Goal: Task Accomplishment & Management: Manage account settings

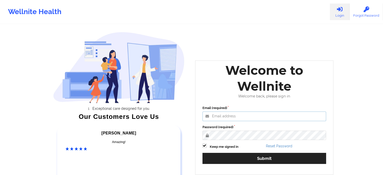
click at [215, 115] on input "Email (required)" at bounding box center [264, 116] width 124 height 10
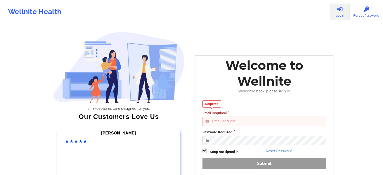
paste input "[EMAIL_ADDRESS][DOMAIN_NAME]"
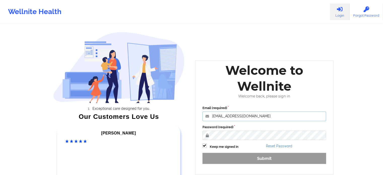
type input "[EMAIL_ADDRESS][DOMAIN_NAME]"
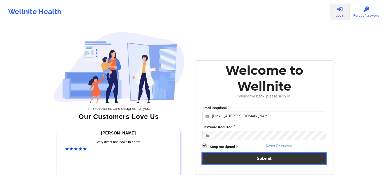
click at [227, 160] on button "Submit" at bounding box center [264, 158] width 124 height 11
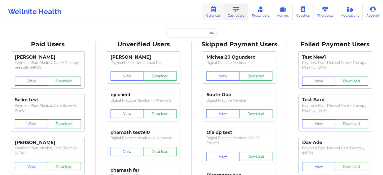
click at [212, 7] on icon at bounding box center [213, 10] width 7 height 6
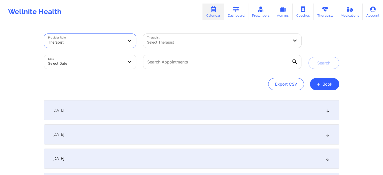
click at [129, 43] on icon at bounding box center [129, 40] width 5 height 4
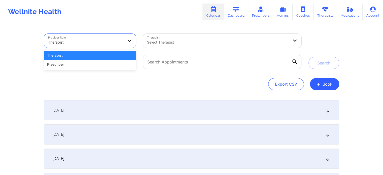
click at [129, 43] on icon at bounding box center [129, 40] width 5 height 4
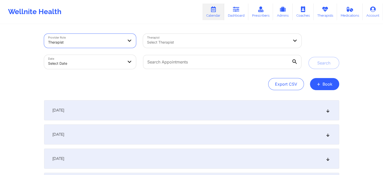
click at [129, 43] on icon at bounding box center [129, 40] width 5 height 4
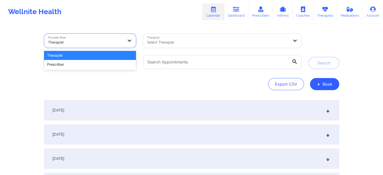
click at [129, 43] on icon at bounding box center [129, 40] width 5 height 4
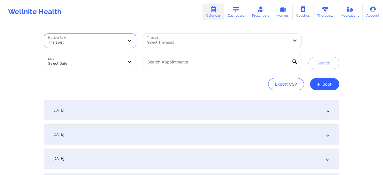
click at [129, 43] on icon at bounding box center [129, 40] width 5 height 4
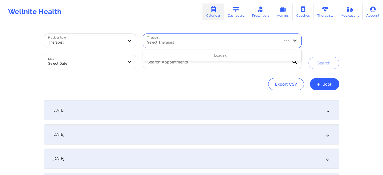
click at [177, 38] on div "Select Therapist" at bounding box center [211, 41] width 136 height 14
select select "2025-8"
select select "2025-9"
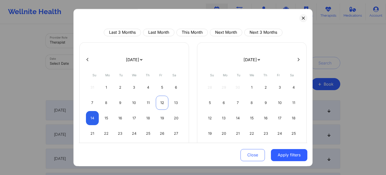
click at [156, 102] on div "12" at bounding box center [162, 103] width 13 height 14
select select "2025-8"
select select "2025-9"
select select "2025-8"
select select "2025-9"
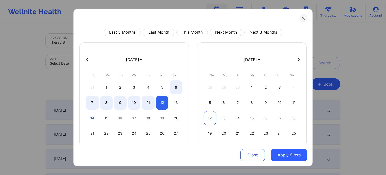
select select "2025-8"
select select "2025-9"
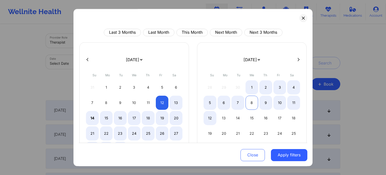
select select "2025-8"
select select "2025-9"
select select "2025-8"
select select "2025-9"
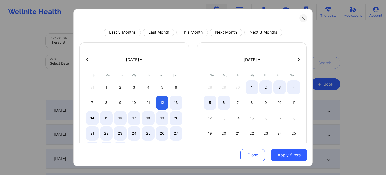
click at [261, 59] on select "[DATE] [DATE] [DATE] [DATE] [DATE] [DATE] [DATE] [DATE] [DATE] [DATE] [DATE] [D…" at bounding box center [252, 60] width 18 height 14
select select "2025-8"
select select "2025-9"
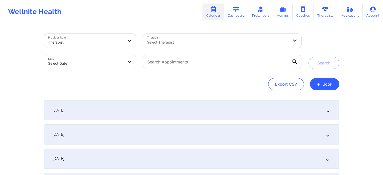
click at [92, 39] on div at bounding box center [85, 42] width 75 height 6
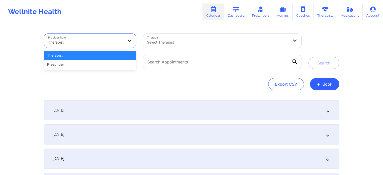
click at [90, 51] on div "Therapist" at bounding box center [90, 55] width 92 height 9
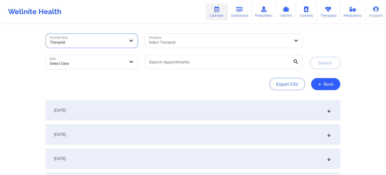
click at [109, 59] on body "Wellnite Health Calendar Dashboard Prescribers Admins Coaches Therapists Medica…" at bounding box center [193, 87] width 386 height 175
select select "2025-8"
select select "2025-9"
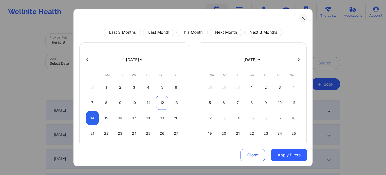
click at [162, 104] on div "12" at bounding box center [162, 103] width 13 height 14
select select "2025-8"
select select "2025-9"
select select "2025-8"
select select "2025-9"
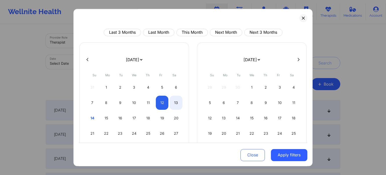
click at [261, 60] on select "[DATE] [DATE] [DATE] [DATE] [DATE] [DATE] [DATE] [DATE] [DATE] [DATE] [DATE] [D…" at bounding box center [252, 60] width 18 height 14
select select "2025-8"
select select "2025-9"
select select "2025-8"
select select "2025-9"
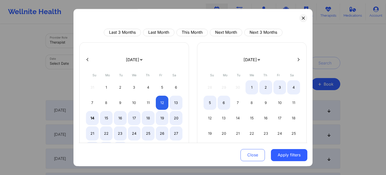
click at [255, 59] on select "[DATE] [DATE] [DATE] [DATE] [DATE] [DATE] [DATE] [DATE] [DATE] [DATE] [DATE] [D…" at bounding box center [252, 60] width 18 height 14
select select "2025-8"
select select "2025-9"
select select "2025-8"
select select "2025-9"
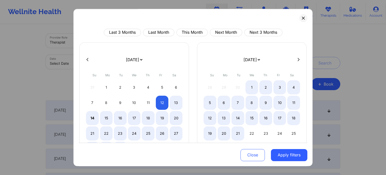
click at [295, 62] on div at bounding box center [193, 60] width 229 height 8
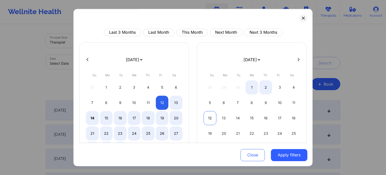
select select "2025-8"
select select "2025-9"
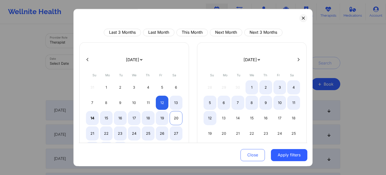
select select "2025-8"
select select "2025-9"
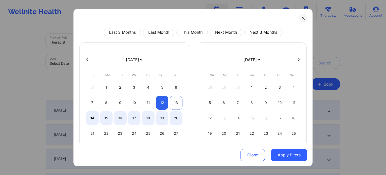
select select "2025-8"
select select "2025-9"
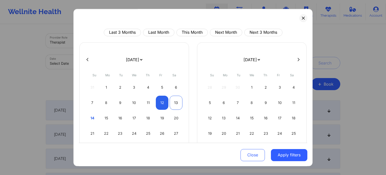
click at [176, 96] on div "13" at bounding box center [176, 103] width 13 height 14
select select "2025-8"
select select "2025-9"
click at [175, 99] on div "13" at bounding box center [176, 103] width 13 height 14
select select "2025-8"
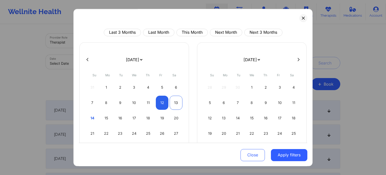
select select "2025-9"
select select "2025-8"
select select "2025-9"
click at [162, 104] on div "12" at bounding box center [162, 103] width 13 height 14
select select "2025-8"
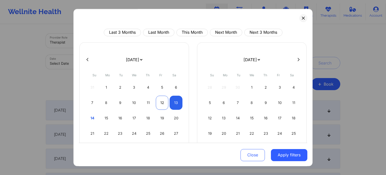
select select "2025-9"
select select "2025-8"
select select "2025-9"
click at [258, 58] on select "[DATE] [DATE] [DATE] [DATE] [DATE] [DATE] [DATE] [DATE] [DATE] [DATE] [DATE] [D…" at bounding box center [252, 60] width 18 height 14
select select "2025-8"
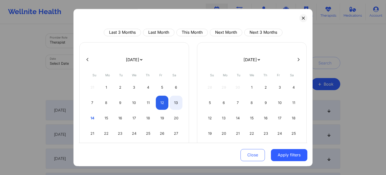
select select "2025-9"
select select "2025-8"
select select "2025-9"
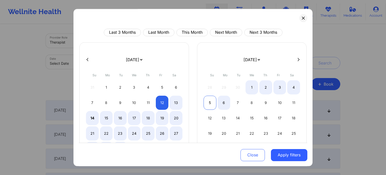
select select "2025-8"
select select "2025-9"
select select "2025-8"
select select "2025-9"
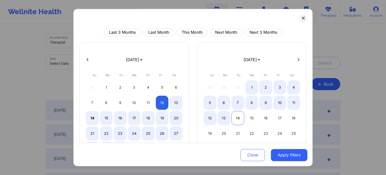
select select "2025-8"
select select "2025-9"
select select "2025-8"
select select "2025-9"
select select "2025-8"
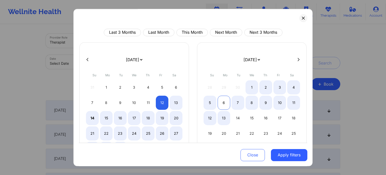
select select "2025-9"
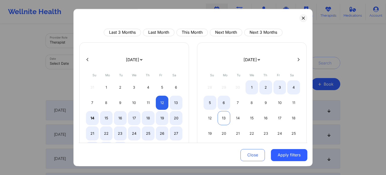
select select "2025-8"
select select "2025-9"
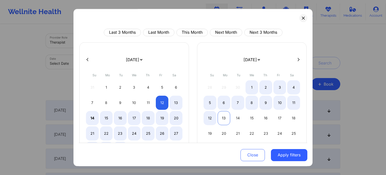
click at [223, 115] on div "13" at bounding box center [224, 118] width 13 height 14
select select "2025-8"
select select "2025-9"
click at [223, 115] on div "13" at bounding box center [224, 118] width 13 height 14
select select "2025-9"
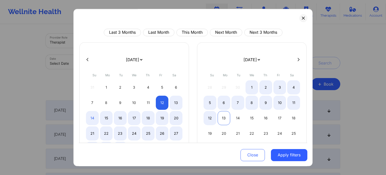
select select "2025-10"
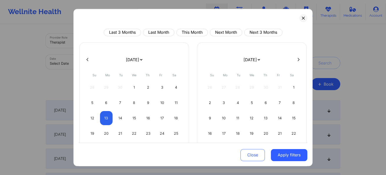
select select "2025-9"
select select "2025-10"
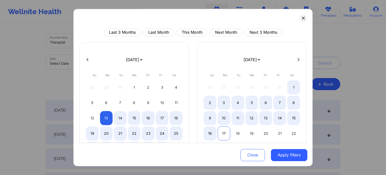
select select "2025-9"
select select "2025-10"
select select "2025-9"
select select "2025-10"
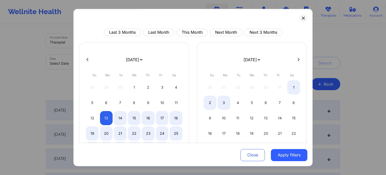
click at [89, 59] on button at bounding box center [87, 59] width 5 height 4
select select "2025-8"
select select "2025-9"
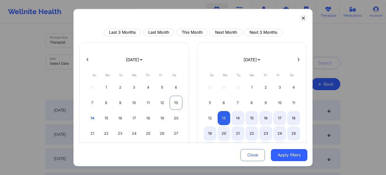
select select "2025-8"
select select "2025-9"
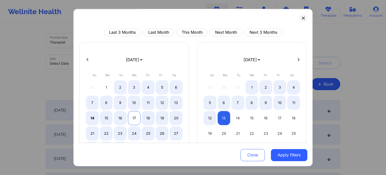
select select "2025-8"
select select "2025-9"
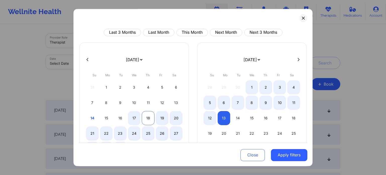
select select "2025-8"
select select "2025-9"
select select "2025-8"
select select "2025-9"
click at [160, 100] on div "12" at bounding box center [162, 103] width 13 height 14
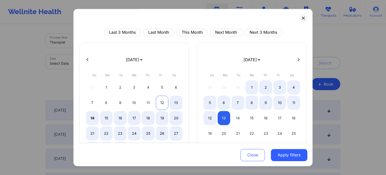
select select "2025-8"
select select "2025-9"
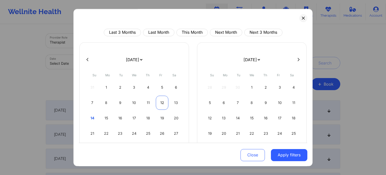
click at [160, 100] on div "12" at bounding box center [162, 103] width 13 height 14
select select "2025-8"
select select "2025-9"
click at [261, 61] on select "[DATE] [DATE] [DATE] [DATE] [DATE] [DATE] [DATE] [DATE] [DATE] [DATE] [DATE] [D…" at bounding box center [252, 60] width 18 height 14
select select "2025-8"
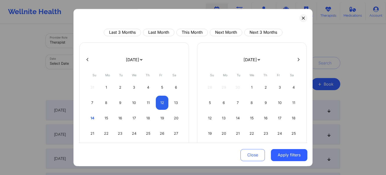
select select "2025-9"
click at [220, 119] on div "13" at bounding box center [224, 118] width 13 height 14
select select "2025-9"
select select "2025-10"
select select "2025-9"
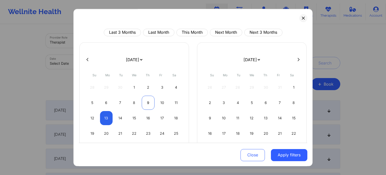
select select "2025-10"
click at [89, 59] on button at bounding box center [87, 59] width 5 height 4
select select "2025-8"
select select "2025-9"
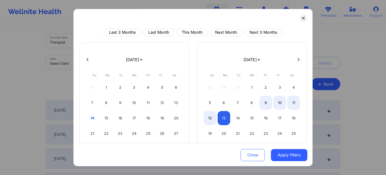
select select "2025-8"
select select "2025-9"
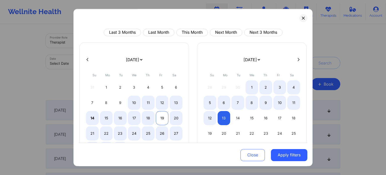
select select "2025-8"
select select "2025-9"
select select "2025-8"
select select "2025-9"
click at [160, 100] on div "12" at bounding box center [162, 103] width 13 height 14
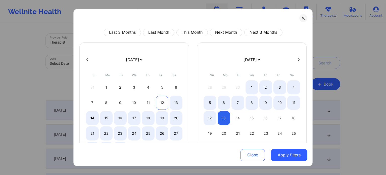
select select "2025-8"
select select "2025-9"
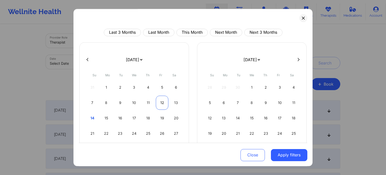
click at [160, 100] on div "12" at bounding box center [162, 103] width 13 height 14
select select "2025-8"
select select "2025-9"
click at [175, 103] on div "13" at bounding box center [176, 103] width 13 height 14
select select "2025-8"
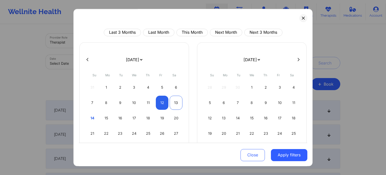
select select "2025-9"
click at [175, 103] on div "13" at bounding box center [176, 103] width 13 height 14
select select "2025-8"
select select "2025-9"
click at [173, 102] on div "13" at bounding box center [176, 103] width 13 height 14
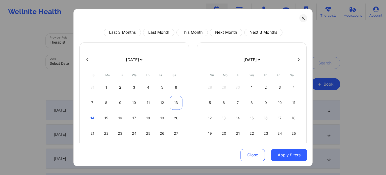
select select "2025-8"
select select "2025-9"
select select "2025-8"
select select "2025-9"
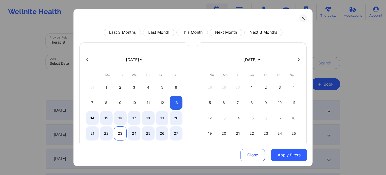
select select "2025-8"
select select "2025-9"
select select "2025-8"
select select "2025-9"
select select "2025-8"
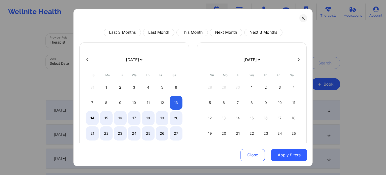
select select "2025-9"
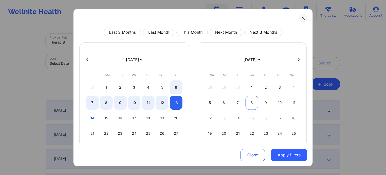
select select "2025-8"
select select "2025-9"
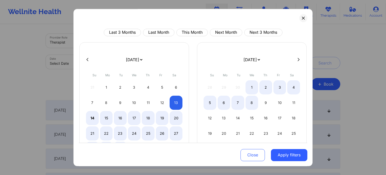
select select "2025-8"
select select "2025-9"
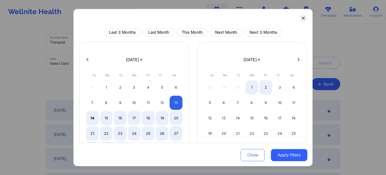
click at [261, 59] on select "[DATE] [DATE] [DATE] [DATE] [DATE] [DATE] [DATE] [DATE] [DATE] [DATE] [DATE] [D…" at bounding box center [252, 60] width 18 height 14
select select "2025-8"
select select "2025-9"
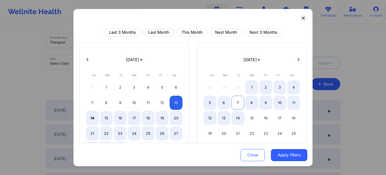
select select "2025-8"
select select "2025-9"
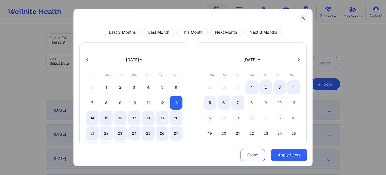
click at [261, 61] on select "[DATE] [DATE] [DATE] [DATE] [DATE] [DATE] [DATE] [DATE] [DATE] [DATE] [DATE] [D…" at bounding box center [252, 60] width 18 height 14
select select "2025-8"
select select "2025-9"
select select "2025-8"
select select "2025-9"
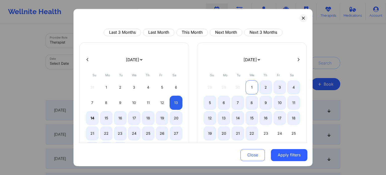
select select "2025-8"
select select "2025-9"
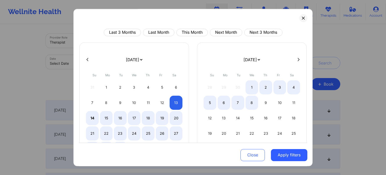
select select "2025-8"
select select "2025-9"
select select "2025-8"
select select "2025-9"
select select "2025-8"
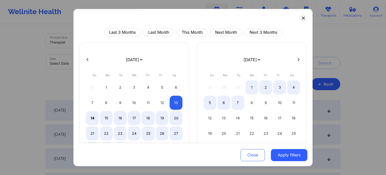
select select "2025-9"
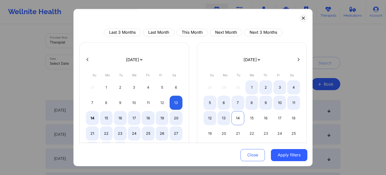
select select "2025-8"
select select "2025-9"
click at [237, 116] on div "14" at bounding box center [238, 118] width 13 height 14
select select "2025-8"
select select "2025-9"
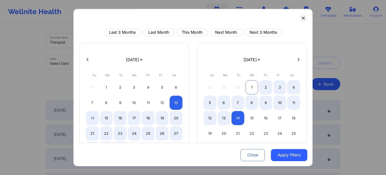
click at [249, 89] on div "1" at bounding box center [252, 87] width 13 height 14
select select "2025-9"
select select "2025-10"
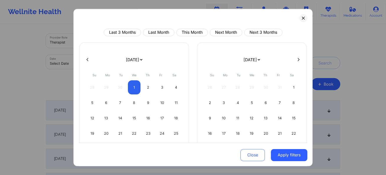
click at [87, 58] on icon at bounding box center [88, 60] width 2 height 4
select select "2025-8"
select select "2025-9"
select select "2025-8"
select select "2025-9"
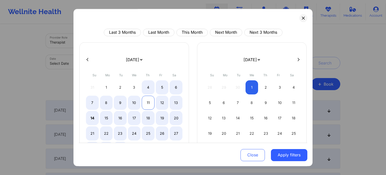
select select "2025-8"
select select "2025-9"
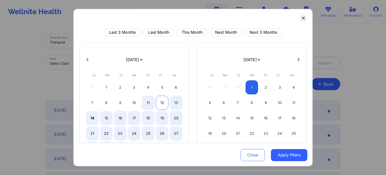
select select "2025-8"
select select "2025-9"
select select "2025-8"
select select "2025-9"
click at [174, 101] on div "13" at bounding box center [176, 103] width 13 height 14
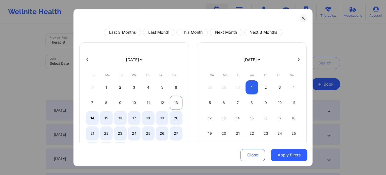
select select "2025-8"
select select "2025-9"
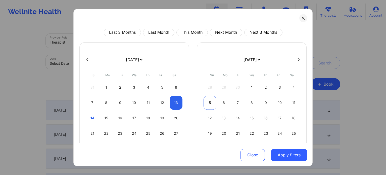
select select "2025-8"
select select "2025-9"
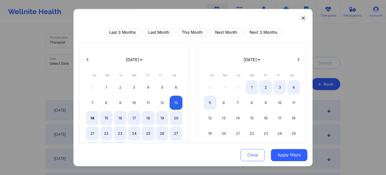
click at [261, 61] on select "[DATE] [DATE] [DATE] [DATE] [DATE] [DATE] [DATE] [DATE] [DATE] [DATE] [DATE] [D…" at bounding box center [252, 60] width 18 height 14
select select "2025-8"
select select "2025-9"
select select "2025-8"
select select "2025-9"
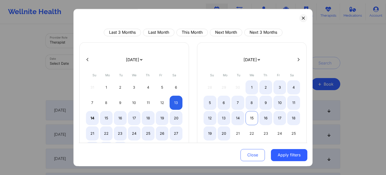
select select "2025-8"
select select "2025-9"
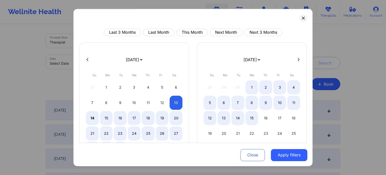
select select "2025-8"
select select "2025-9"
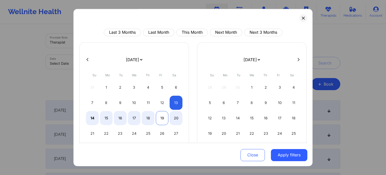
select select "2025-8"
select select "2025-9"
select select "2025-8"
select select "2025-9"
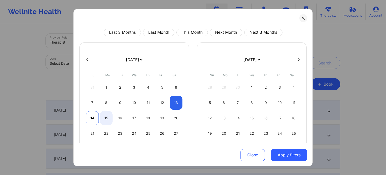
select select "2025-8"
select select "2025-9"
click at [90, 120] on div "14" at bounding box center [92, 118] width 13 height 14
select select "2025-8"
select select "2025-9"
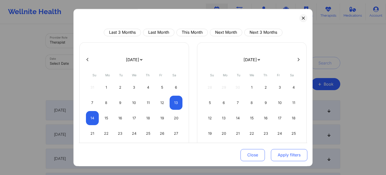
click at [288, 158] on button "Apply filters" at bounding box center [289, 155] width 36 height 12
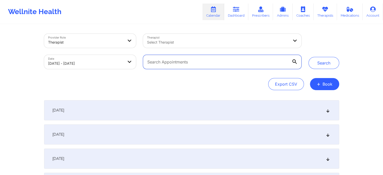
click at [180, 63] on input "text" at bounding box center [222, 62] width 158 height 14
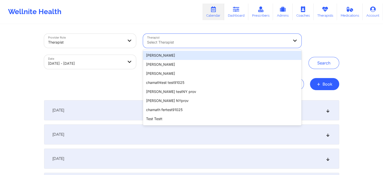
click at [165, 35] on div "Select Therapist" at bounding box center [216, 41] width 146 height 14
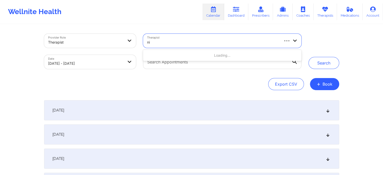
type input "n"
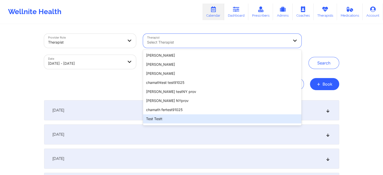
click at [171, 122] on div "Test Testt" at bounding box center [222, 118] width 158 height 9
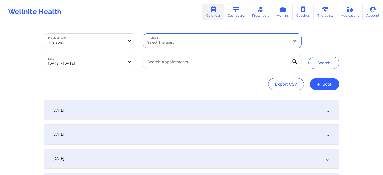
click at [201, 43] on div at bounding box center [218, 42] width 142 height 6
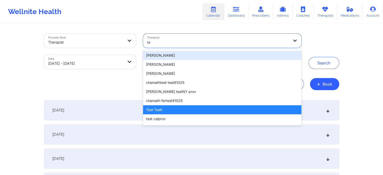
type input "t"
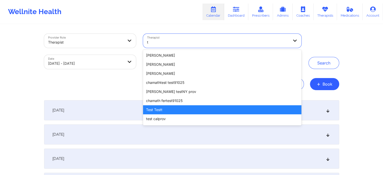
click at [156, 110] on div "Test Testt" at bounding box center [222, 109] width 158 height 9
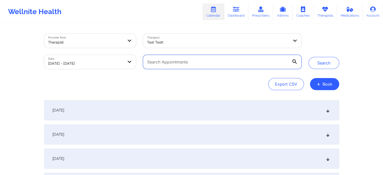
click at [187, 66] on input "text" at bounding box center [222, 62] width 158 height 14
click at [224, 56] on input "text" at bounding box center [222, 62] width 158 height 14
type input "j"
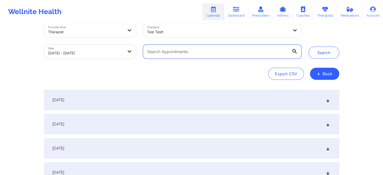
scroll to position [12, 0]
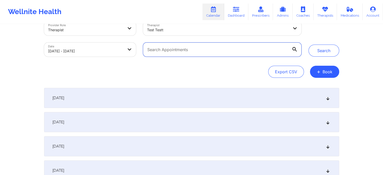
click at [240, 55] on input "text" at bounding box center [222, 50] width 158 height 14
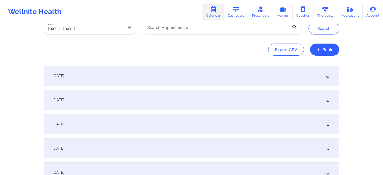
click at [147, 80] on div "[DATE]" at bounding box center [191, 76] width 295 height 20
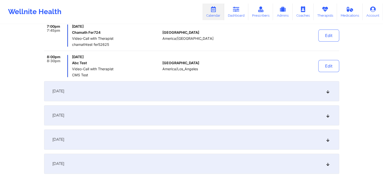
scroll to position [617, 0]
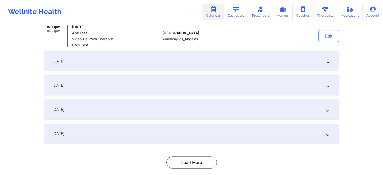
click at [199, 62] on div "[DATE]" at bounding box center [191, 61] width 295 height 20
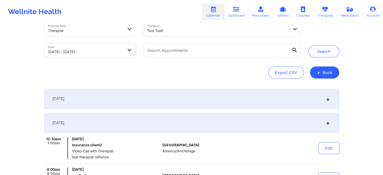
scroll to position [0, 0]
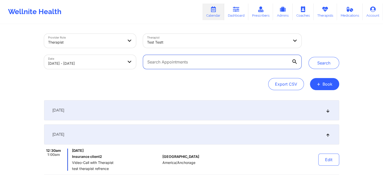
click at [186, 65] on input "text" at bounding box center [222, 62] width 158 height 14
click at [206, 60] on input "text" at bounding box center [222, 62] width 158 height 14
click at [157, 64] on input "text" at bounding box center [222, 62] width 158 height 14
drag, startPoint x: 157, startPoint y: 64, endPoint x: 247, endPoint y: 58, distance: 90.3
click at [247, 58] on input "text" at bounding box center [222, 62] width 158 height 14
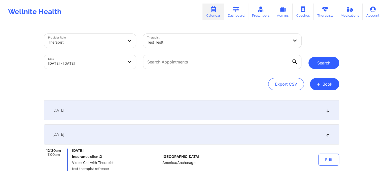
click at [319, 60] on button "Search" at bounding box center [323, 63] width 31 height 12
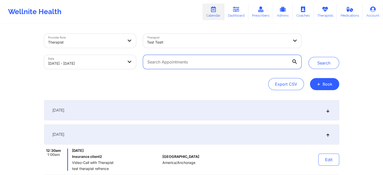
click at [269, 63] on input "text" at bounding box center [222, 62] width 158 height 14
type input "insurance"
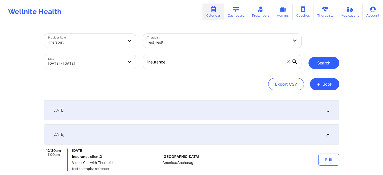
click at [329, 66] on button "Search" at bounding box center [323, 63] width 31 height 12
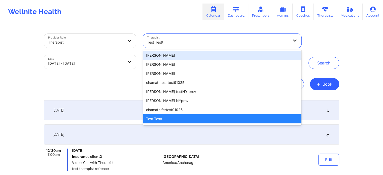
click at [265, 34] on div "Test Testt" at bounding box center [216, 41] width 146 height 14
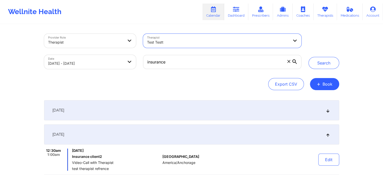
click at [265, 34] on div "Test Testt" at bounding box center [216, 41] width 146 height 14
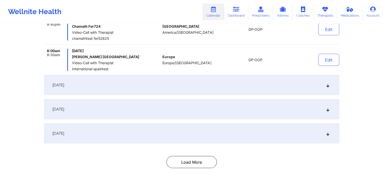
scroll to position [1038, 0]
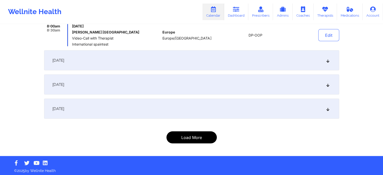
click at [192, 133] on button "Load More" at bounding box center [191, 137] width 50 height 12
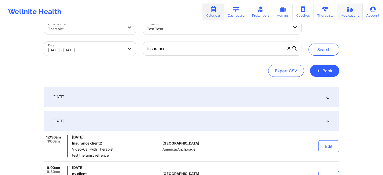
scroll to position [0, 0]
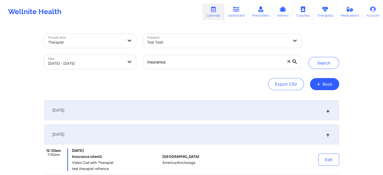
select select "2025-8"
select select "2025-9"
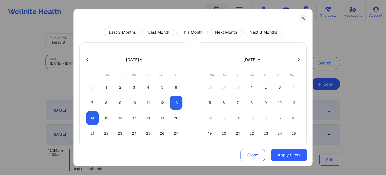
drag, startPoint x: 121, startPoint y: 55, endPoint x: 115, endPoint y: 60, distance: 7.9
click at [115, 60] on body "Wellnite Health Calendar Dashboard Prescribers Admins Coaches Therapists Medica…" at bounding box center [193, 87] width 386 height 175
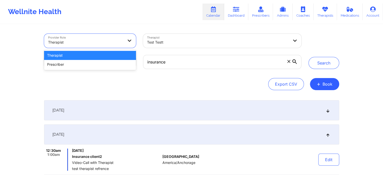
click at [82, 39] on div at bounding box center [85, 42] width 75 height 6
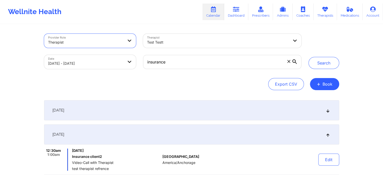
click at [82, 39] on div at bounding box center [85, 42] width 75 height 6
click at [167, 48] on div "Therapist Test Testt" at bounding box center [221, 40] width 165 height 21
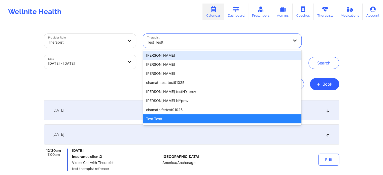
click at [175, 43] on div at bounding box center [218, 42] width 142 height 6
click at [175, 42] on div at bounding box center [218, 42] width 142 height 6
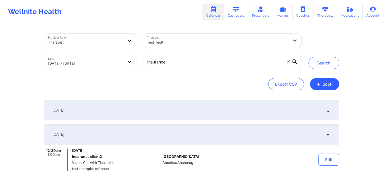
click at [125, 83] on div "Export CSV + Book" at bounding box center [191, 84] width 295 height 12
click at [192, 62] on input "insurance" at bounding box center [222, 62] width 158 height 14
type input "i"
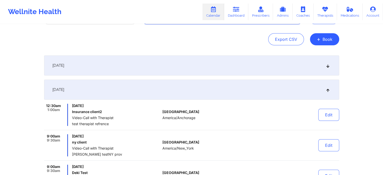
scroll to position [42, 0]
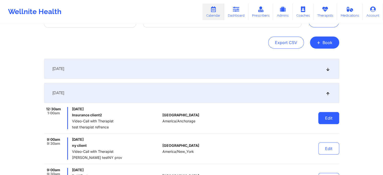
click at [330, 120] on button "Edit" at bounding box center [328, 118] width 21 height 12
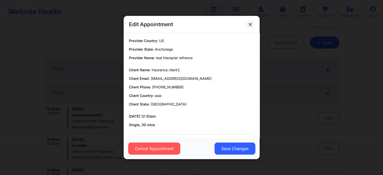
scroll to position [18, 0]
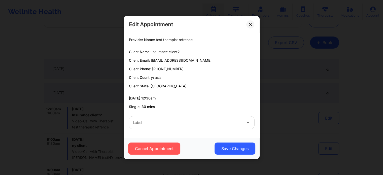
click at [221, 122] on div at bounding box center [187, 123] width 109 height 6
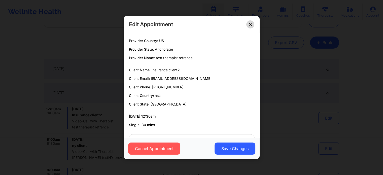
click at [250, 23] on icon at bounding box center [250, 24] width 3 height 3
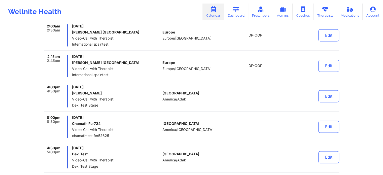
scroll to position [788, 0]
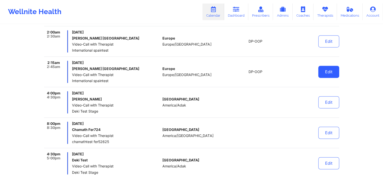
click at [328, 73] on button "Edit" at bounding box center [328, 72] width 21 height 12
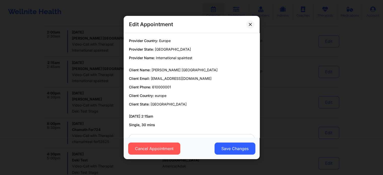
scroll to position [18, 0]
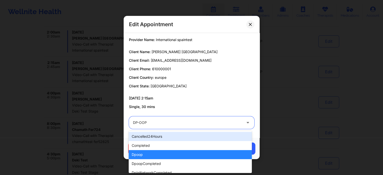
click at [210, 122] on div at bounding box center [187, 123] width 109 height 6
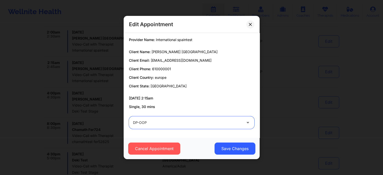
click at [210, 122] on div at bounding box center [187, 123] width 109 height 6
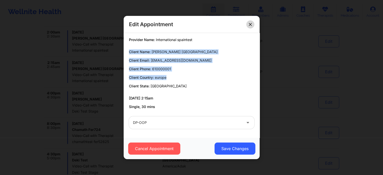
drag, startPoint x: 256, startPoint y: 74, endPoint x: 253, endPoint y: 26, distance: 48.4
click at [253, 26] on div "Edit Appointment Provider Country: [GEOGRAPHIC_DATA] Provider State: [GEOGRAPHI…" at bounding box center [192, 87] width 136 height 143
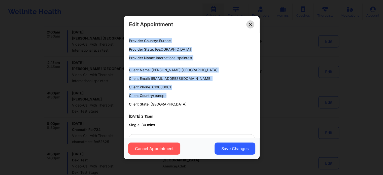
click at [251, 22] on button at bounding box center [250, 24] width 8 height 8
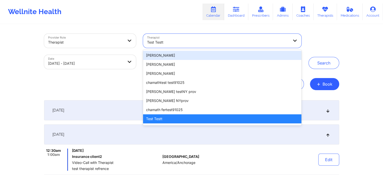
click at [228, 45] on div at bounding box center [218, 42] width 142 height 6
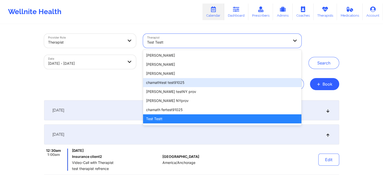
click at [179, 80] on div "chamathtest test91025" at bounding box center [222, 82] width 158 height 9
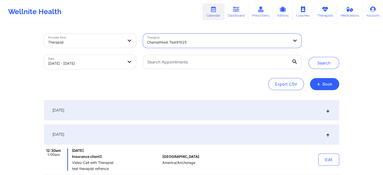
select select "2025-8"
select select "2025-9"
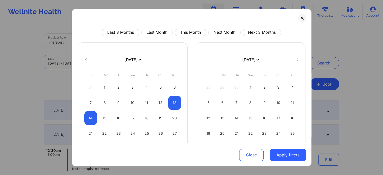
click at [81, 63] on body "Wellnite Health Calendar Dashboard Prescribers Admins Coaches Therapists Medica…" at bounding box center [191, 87] width 383 height 175
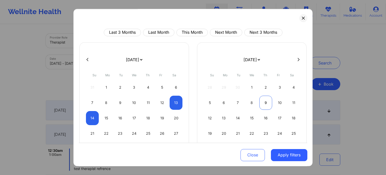
click at [266, 101] on div "9" at bounding box center [266, 103] width 13 height 14
select select "2025-9"
select select "2025-10"
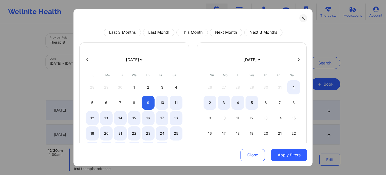
select select "2025-9"
select select "2025-10"
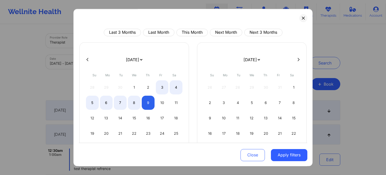
click at [88, 61] on icon at bounding box center [88, 60] width 2 height 4
select select "2025-8"
select select "2025-9"
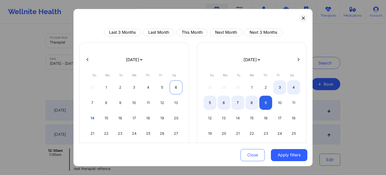
select select "2025-8"
select select "2025-9"
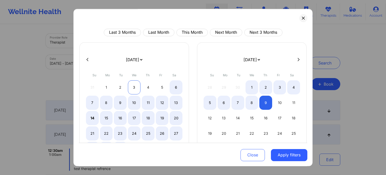
select select "2025-8"
select select "2025-9"
select select "2025-8"
select select "2025-9"
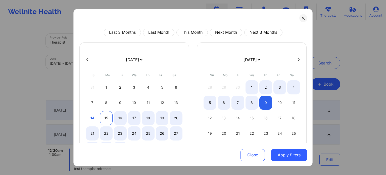
select select "2025-8"
select select "2025-9"
click at [102, 119] on div "15" at bounding box center [106, 118] width 13 height 14
select select "2025-8"
select select "2025-9"
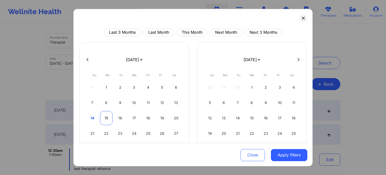
click at [102, 119] on div "15" at bounding box center [106, 118] width 13 height 14
click at [109, 113] on div "15" at bounding box center [106, 118] width 13 height 14
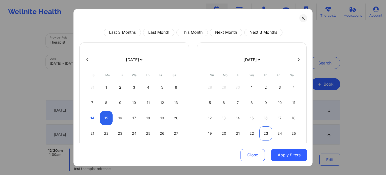
click at [264, 130] on div "23" at bounding box center [266, 133] width 13 height 14
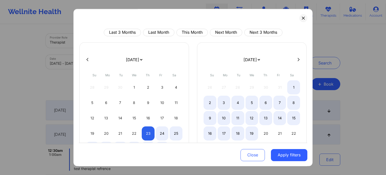
click at [88, 60] on icon at bounding box center [88, 60] width 2 height 4
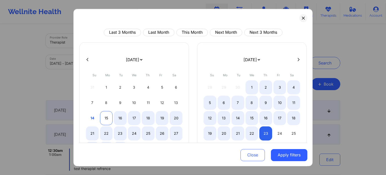
click at [106, 116] on div "15" at bounding box center [106, 118] width 13 height 14
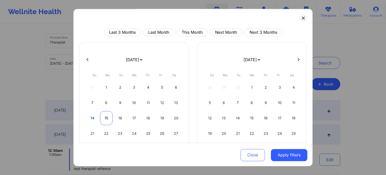
click at [103, 120] on div "15" at bounding box center [106, 118] width 13 height 14
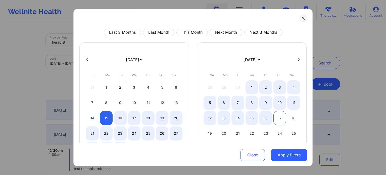
click at [279, 118] on div "17" at bounding box center [280, 118] width 13 height 14
click at [287, 156] on button "Apply filters" at bounding box center [289, 155] width 36 height 12
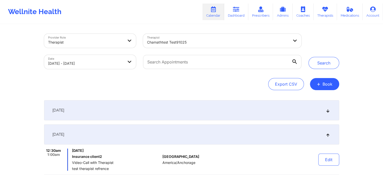
click at [242, 33] on div "Therapist chamathtest test91025" at bounding box center [221, 40] width 165 height 21
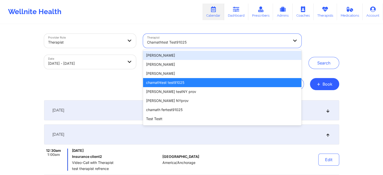
click at [202, 38] on div "chamathtest test91025" at bounding box center [218, 42] width 142 height 11
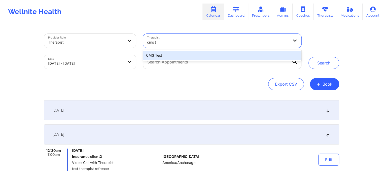
click at [172, 54] on div "CMS Test" at bounding box center [222, 55] width 158 height 9
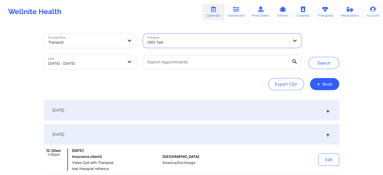
click at [124, 60] on body "Wellnite Health Calendar Dashboard Prescribers Admins Coaches Therapists Medica…" at bounding box center [191, 87] width 383 height 175
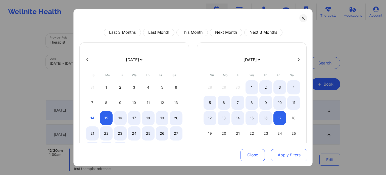
click at [286, 154] on button "Apply filters" at bounding box center [289, 155] width 36 height 12
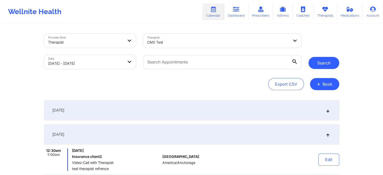
click at [321, 58] on button "Search" at bounding box center [323, 63] width 31 height 12
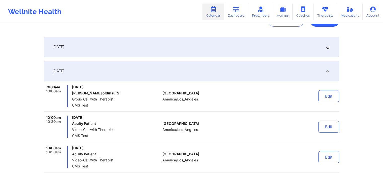
scroll to position [62, 0]
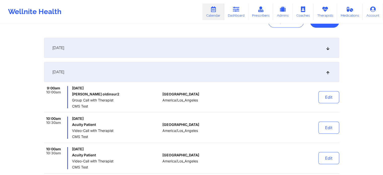
click at [279, 56] on div "[DATE]" at bounding box center [191, 48] width 295 height 20
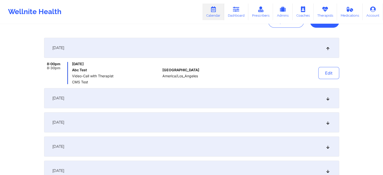
click at [279, 56] on div "[DATE]" at bounding box center [191, 48] width 295 height 20
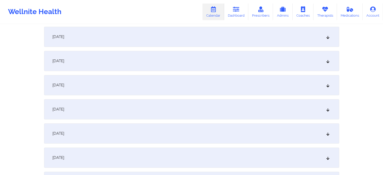
scroll to position [333, 0]
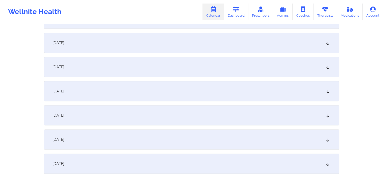
click at [235, 91] on div "[DATE]" at bounding box center [191, 91] width 295 height 20
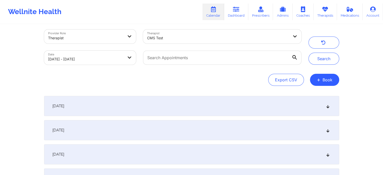
scroll to position [0, 0]
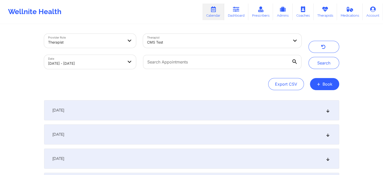
click at [154, 105] on div "[DATE]" at bounding box center [191, 110] width 295 height 20
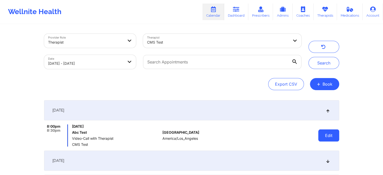
click at [320, 134] on button "Edit" at bounding box center [328, 135] width 21 height 12
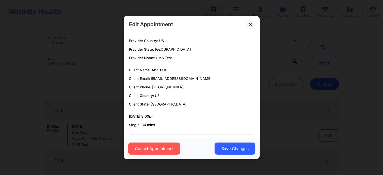
scroll to position [18, 0]
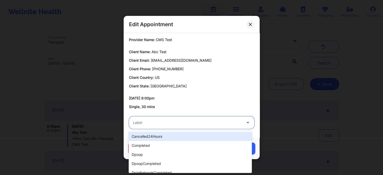
click at [208, 124] on div at bounding box center [187, 123] width 109 height 6
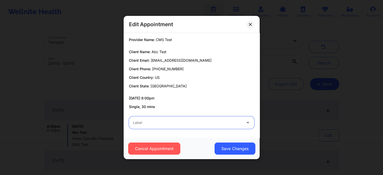
scroll to position [0, 0]
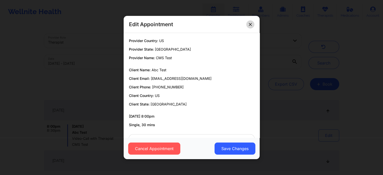
click at [251, 22] on button at bounding box center [250, 24] width 8 height 8
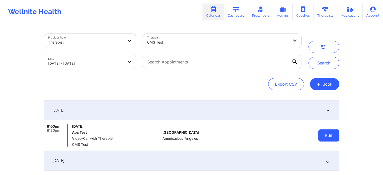
click at [333, 130] on button "Edit" at bounding box center [328, 135] width 21 height 12
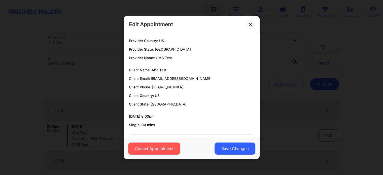
scroll to position [18, 0]
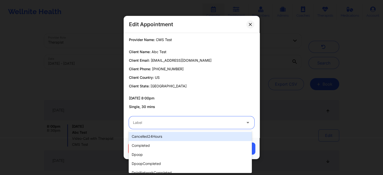
click at [182, 119] on div "Label" at bounding box center [185, 122] width 113 height 13
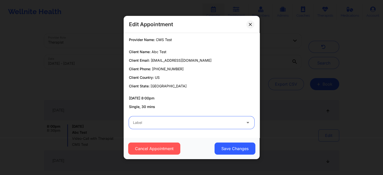
click at [182, 125] on div at bounding box center [187, 123] width 109 height 6
click at [195, 118] on div "Label" at bounding box center [185, 122] width 113 height 13
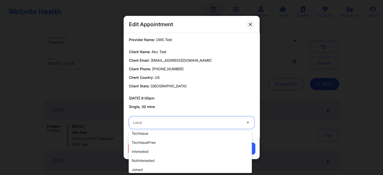
scroll to position [159, 0]
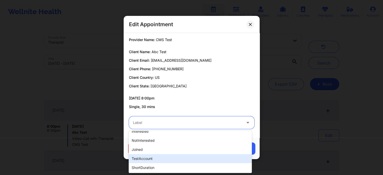
click at [163, 159] on div "testAccount" at bounding box center [190, 158] width 123 height 9
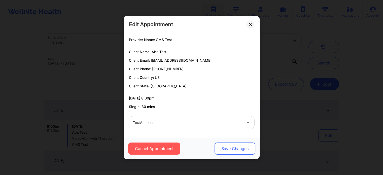
click at [231, 147] on button "Save Changes" at bounding box center [234, 148] width 41 height 12
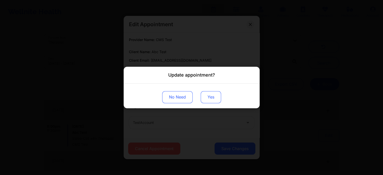
click at [206, 97] on button "Yes" at bounding box center [211, 97] width 20 height 12
click at [213, 129] on div "Update appointment? No Need" at bounding box center [191, 87] width 383 height 175
click at [231, 2] on div "Update appointment? No Need" at bounding box center [191, 87] width 383 height 175
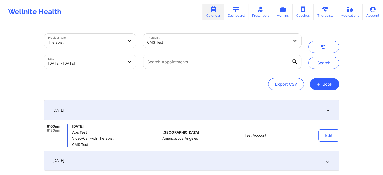
scroll to position [153, 0]
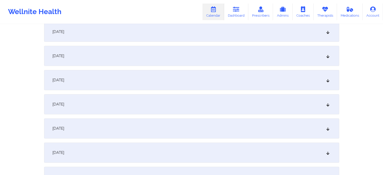
click at [331, 80] on div "[DATE]" at bounding box center [191, 80] width 295 height 20
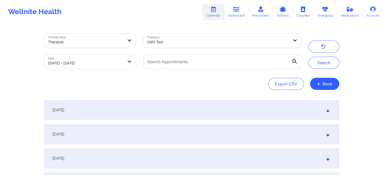
scroll to position [0, 0]
click at [324, 111] on div "[DATE]" at bounding box center [191, 110] width 295 height 20
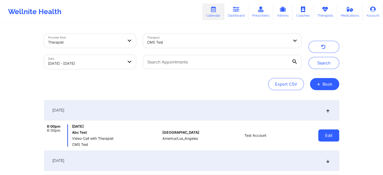
click at [322, 133] on button "Edit" at bounding box center [328, 135] width 21 height 12
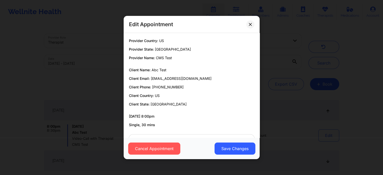
scroll to position [18, 0]
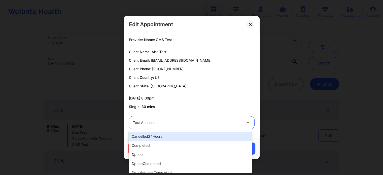
click at [214, 127] on div "Test Account" at bounding box center [187, 122] width 109 height 13
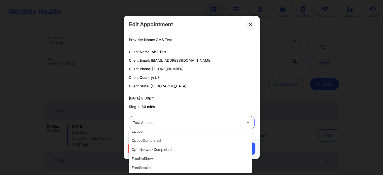
scroll to position [0, 0]
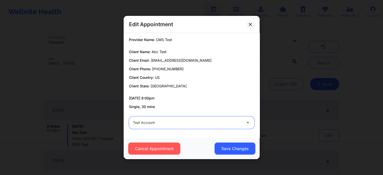
click at [225, 121] on div at bounding box center [187, 123] width 109 height 6
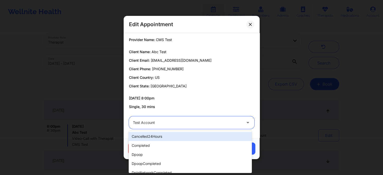
click at [184, 122] on div at bounding box center [187, 123] width 109 height 6
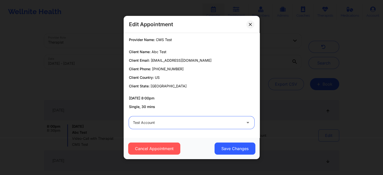
click at [184, 122] on div at bounding box center [187, 123] width 109 height 6
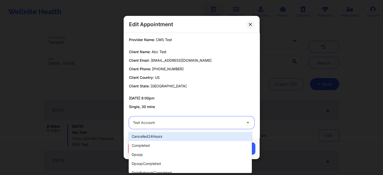
click at [184, 122] on div at bounding box center [187, 123] width 109 height 6
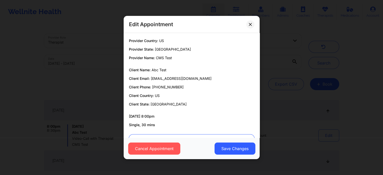
scroll to position [18, 0]
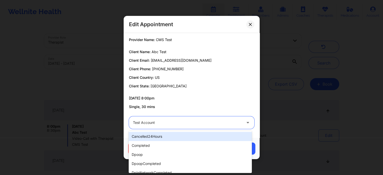
click at [221, 124] on div at bounding box center [187, 123] width 109 height 6
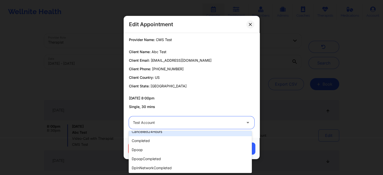
scroll to position [0, 0]
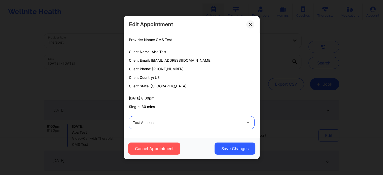
click at [171, 124] on div at bounding box center [187, 123] width 109 height 6
click at [180, 123] on div at bounding box center [187, 123] width 109 height 6
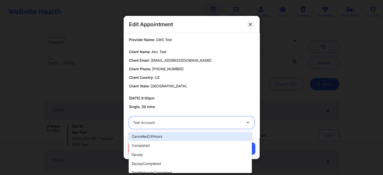
click at [181, 121] on div at bounding box center [187, 123] width 109 height 6
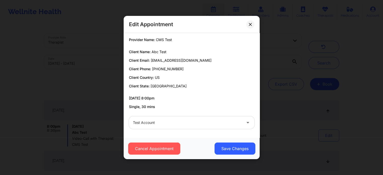
click at [220, 31] on div "Edit Appointment" at bounding box center [192, 24] width 136 height 17
click at [242, 146] on button "Save Changes" at bounding box center [234, 148] width 41 height 12
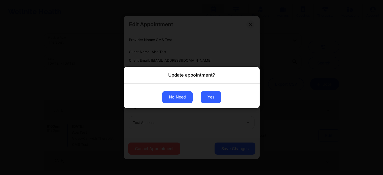
click at [186, 98] on button "No Need" at bounding box center [177, 97] width 30 height 12
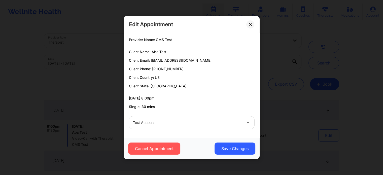
click at [253, 21] on div "Edit Appointment" at bounding box center [192, 24] width 136 height 17
click at [252, 22] on button at bounding box center [250, 24] width 8 height 8
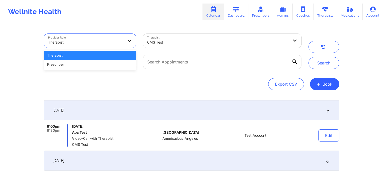
click at [119, 42] on div at bounding box center [85, 42] width 75 height 6
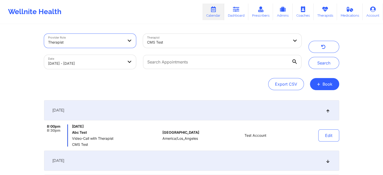
click at [128, 40] on icon at bounding box center [129, 40] width 5 height 4
click at [97, 60] on body "Wellnite Health Calendar Dashboard Prescribers Admins Coaches Therapists Medica…" at bounding box center [191, 87] width 383 height 175
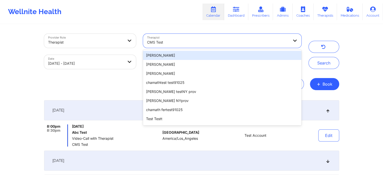
click at [175, 45] on div at bounding box center [218, 42] width 142 height 6
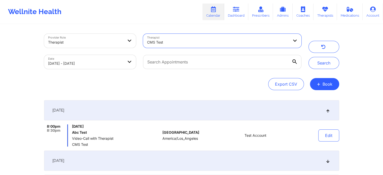
click at [175, 45] on div at bounding box center [218, 42] width 142 height 6
